Goal: Find specific page/section: Find specific page/section

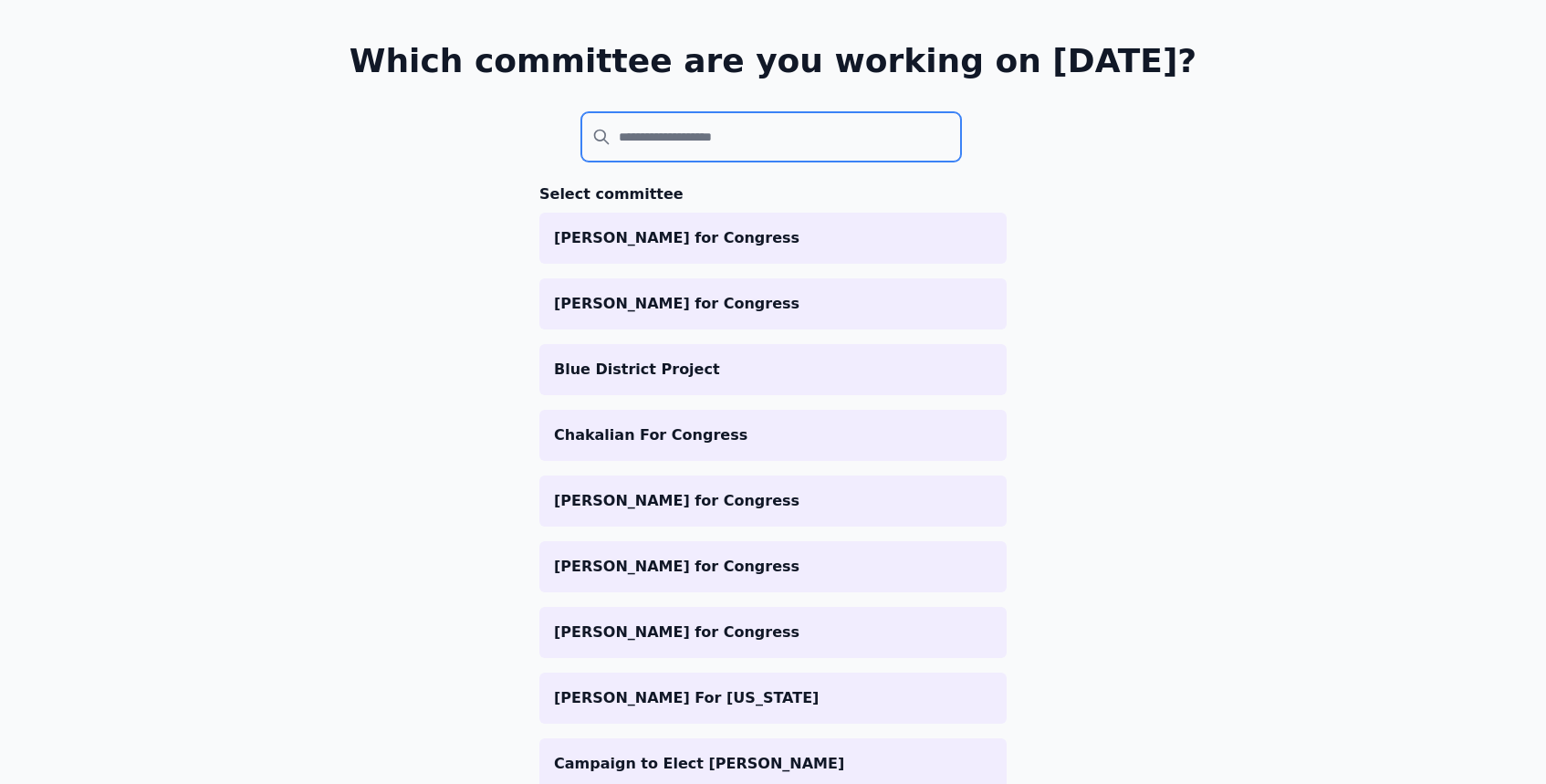
click at [724, 136] on input "search" at bounding box center [772, 136] width 379 height 49
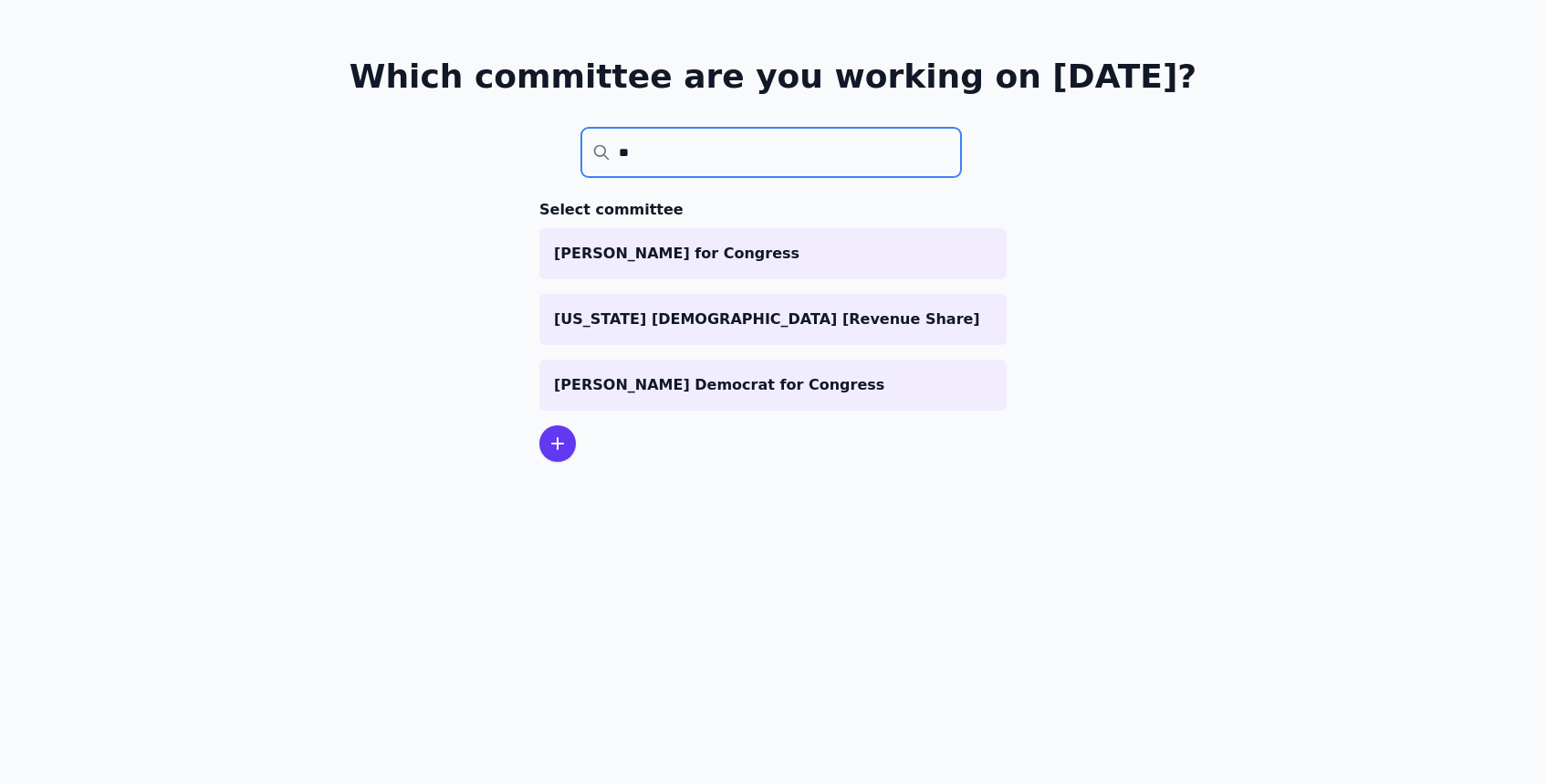
scroll to position [88, 0]
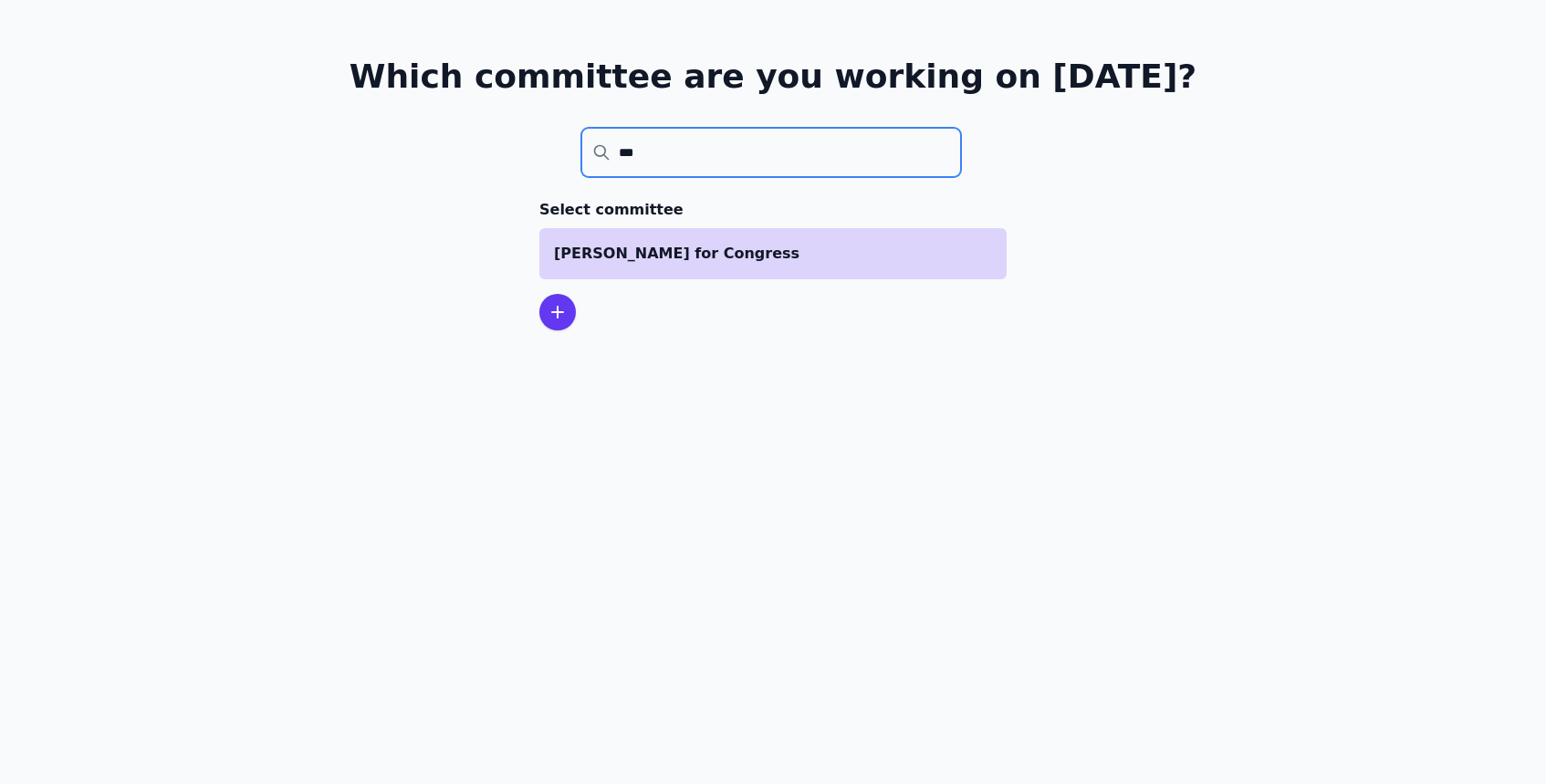
type input "***"
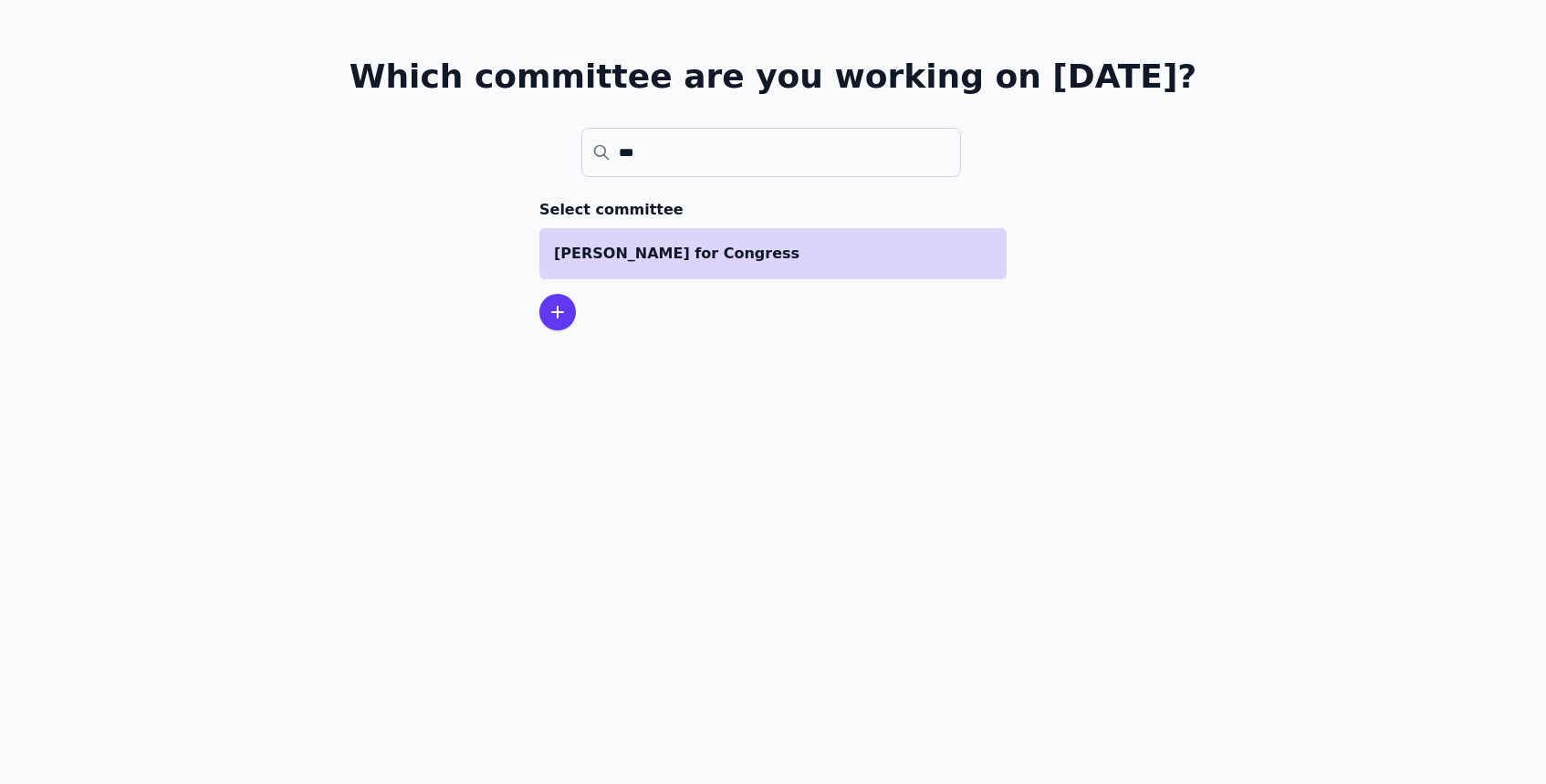
click at [661, 258] on p "[PERSON_NAME] for Congress" at bounding box center [773, 254] width 439 height 22
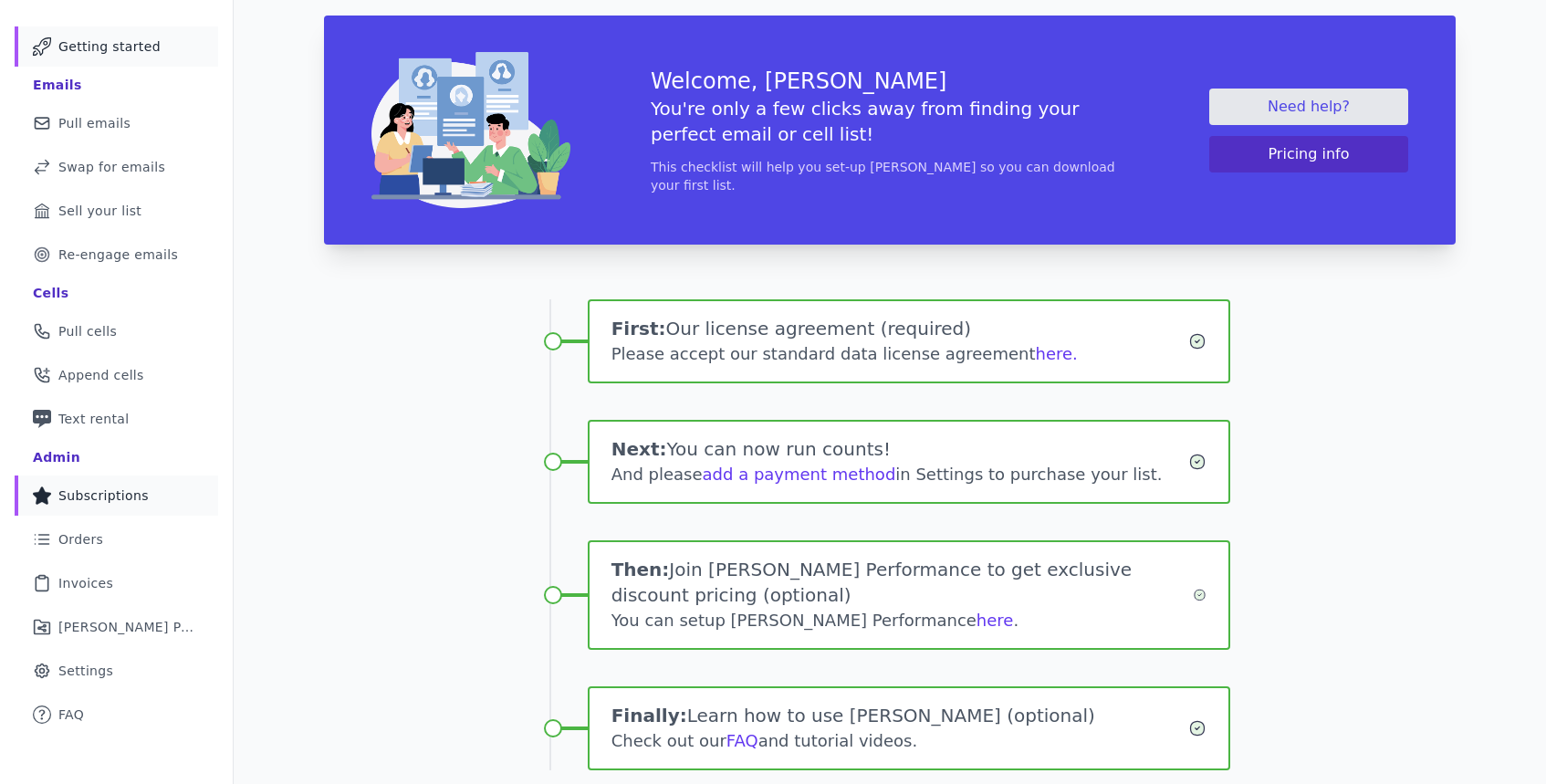
scroll to position [92, 0]
click at [115, 537] on link "List Icon Outline of bulleted list Orders" at bounding box center [116, 537] width 203 height 40
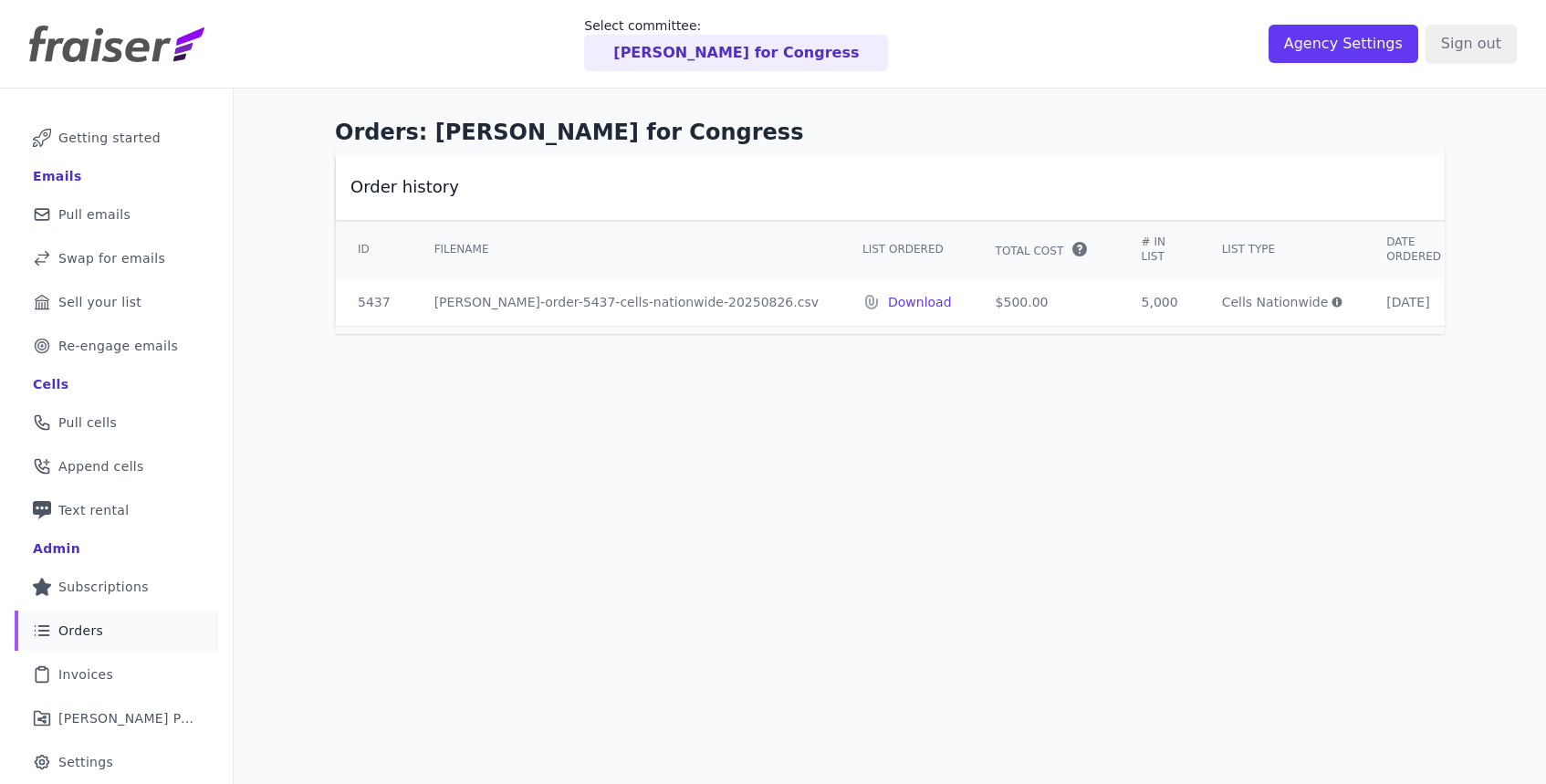
scroll to position [0, 22]
